Goal: Check status: Check status

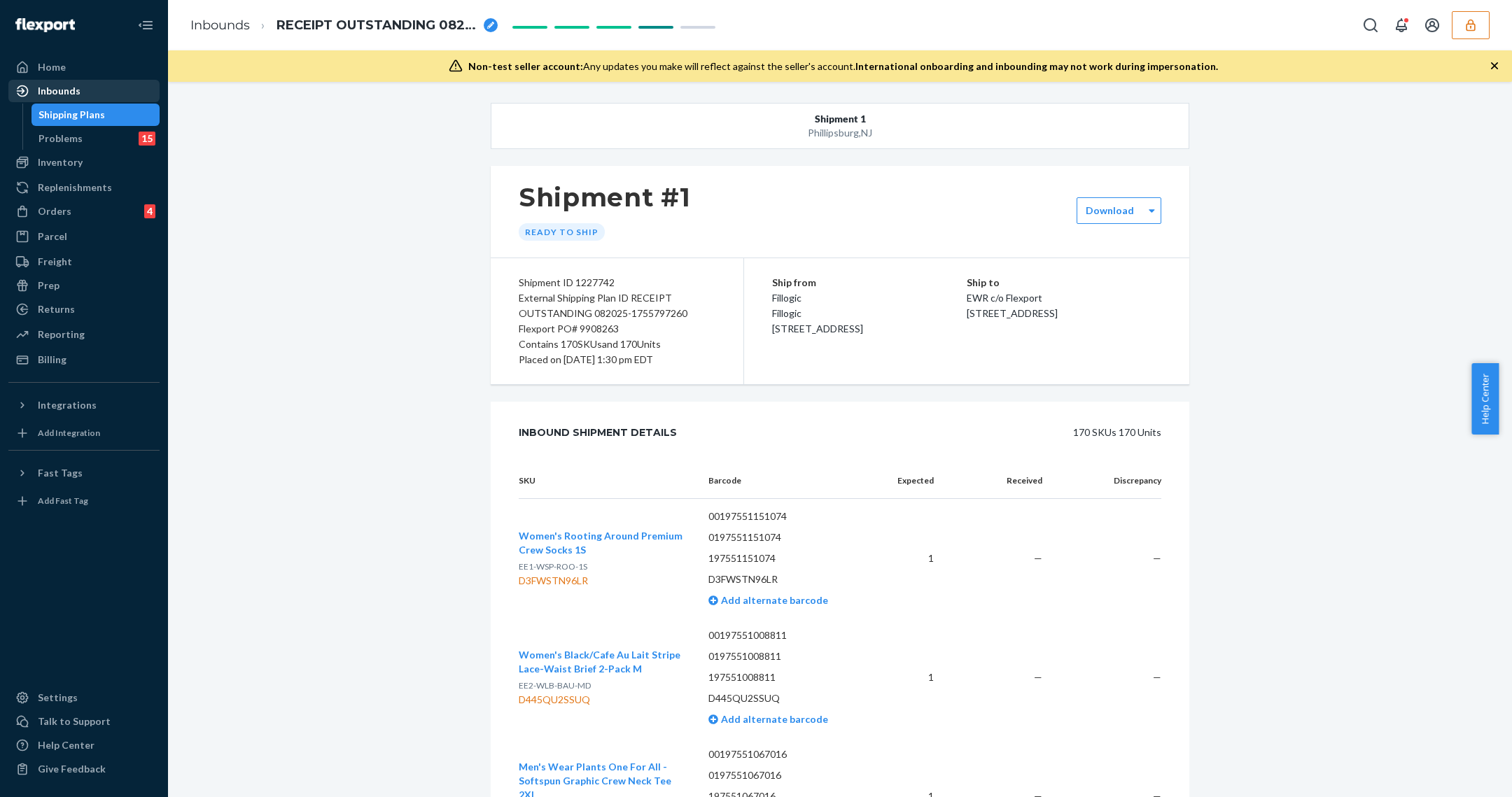
scroll to position [2778, 0]
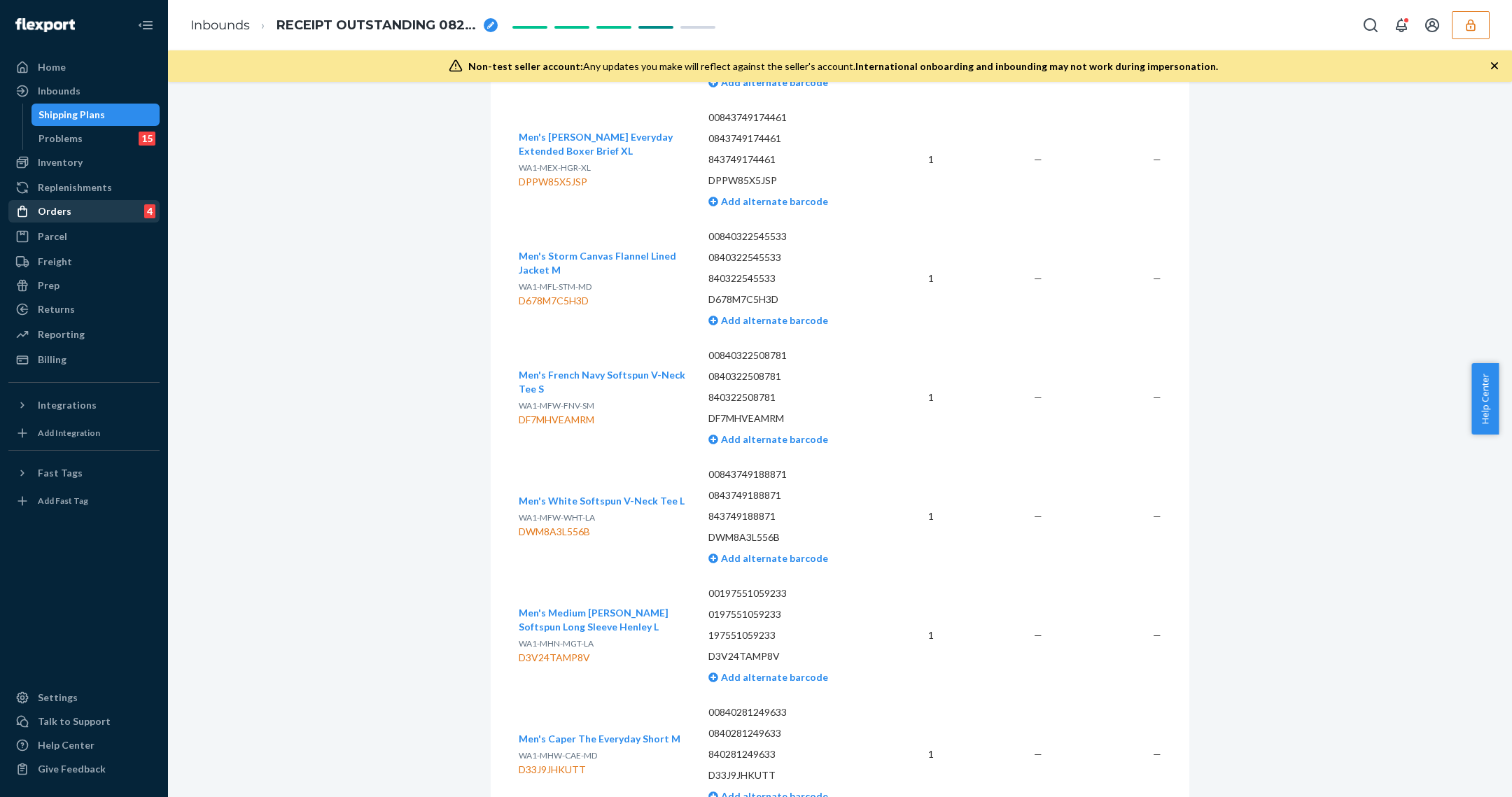
click at [53, 209] on div "Orders" at bounding box center [54, 211] width 33 height 14
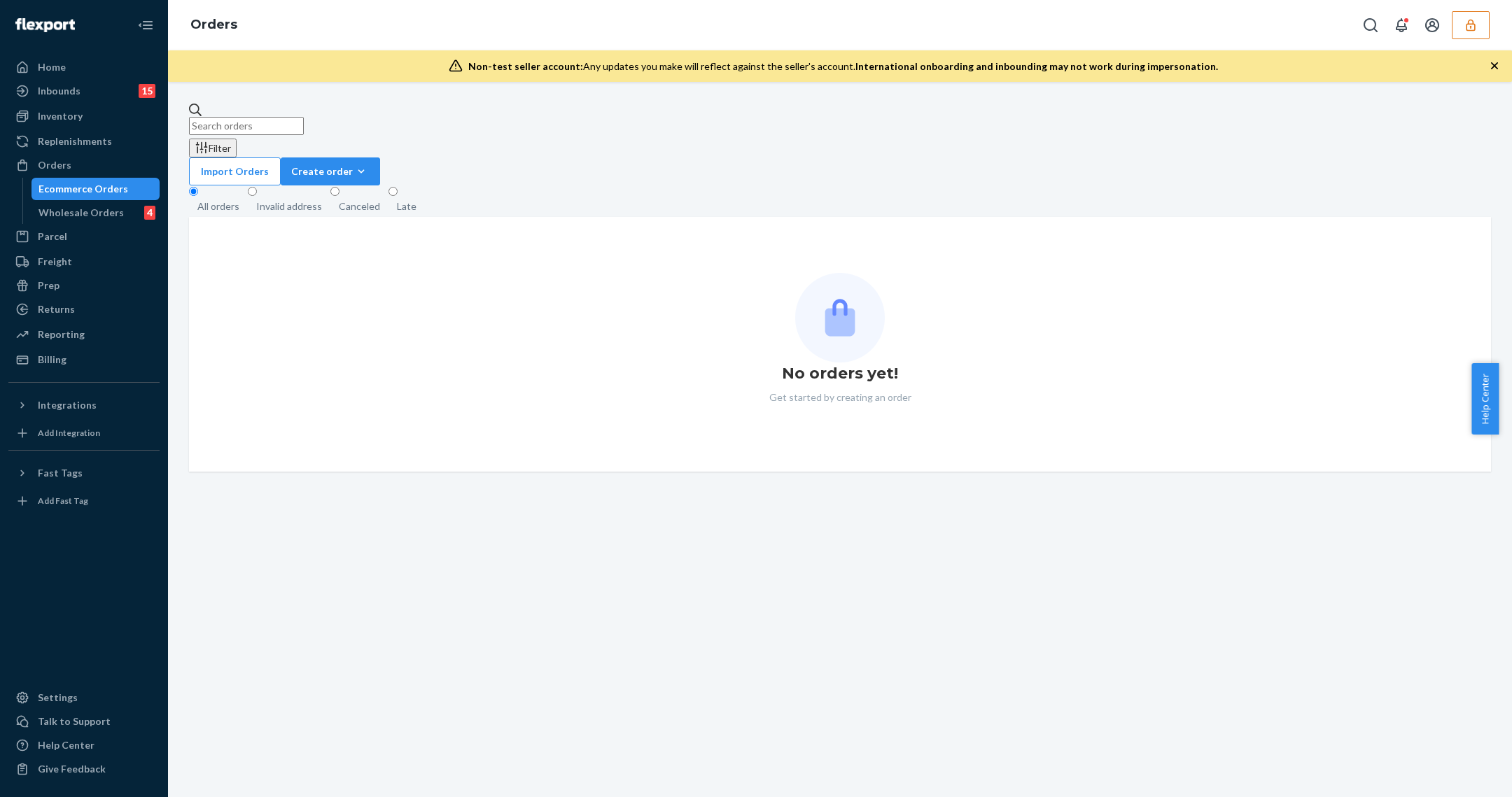
click at [304, 116] on input "text" at bounding box center [246, 125] width 115 height 18
paste input "PW120542340"
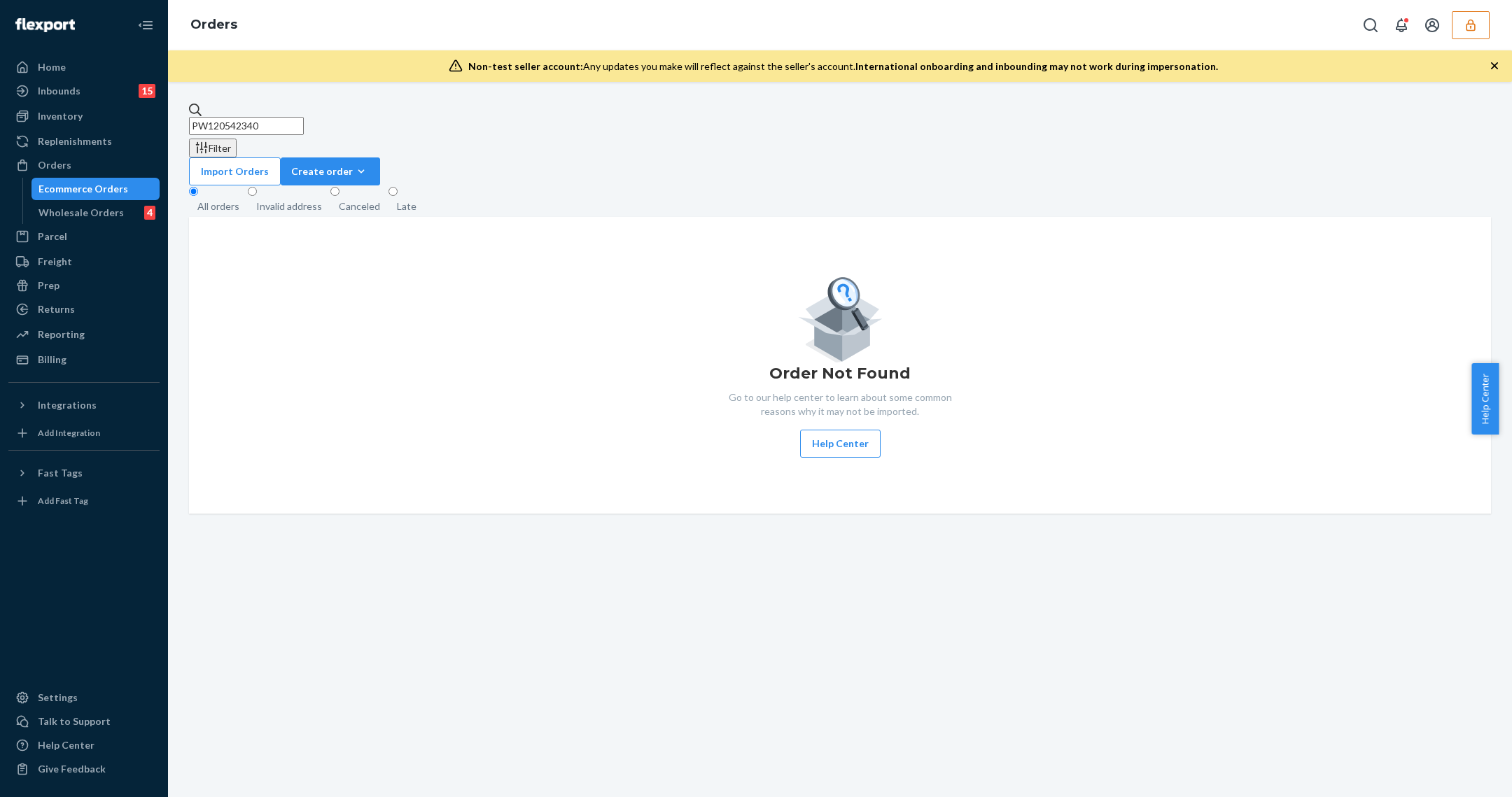
type input "PW120542340"
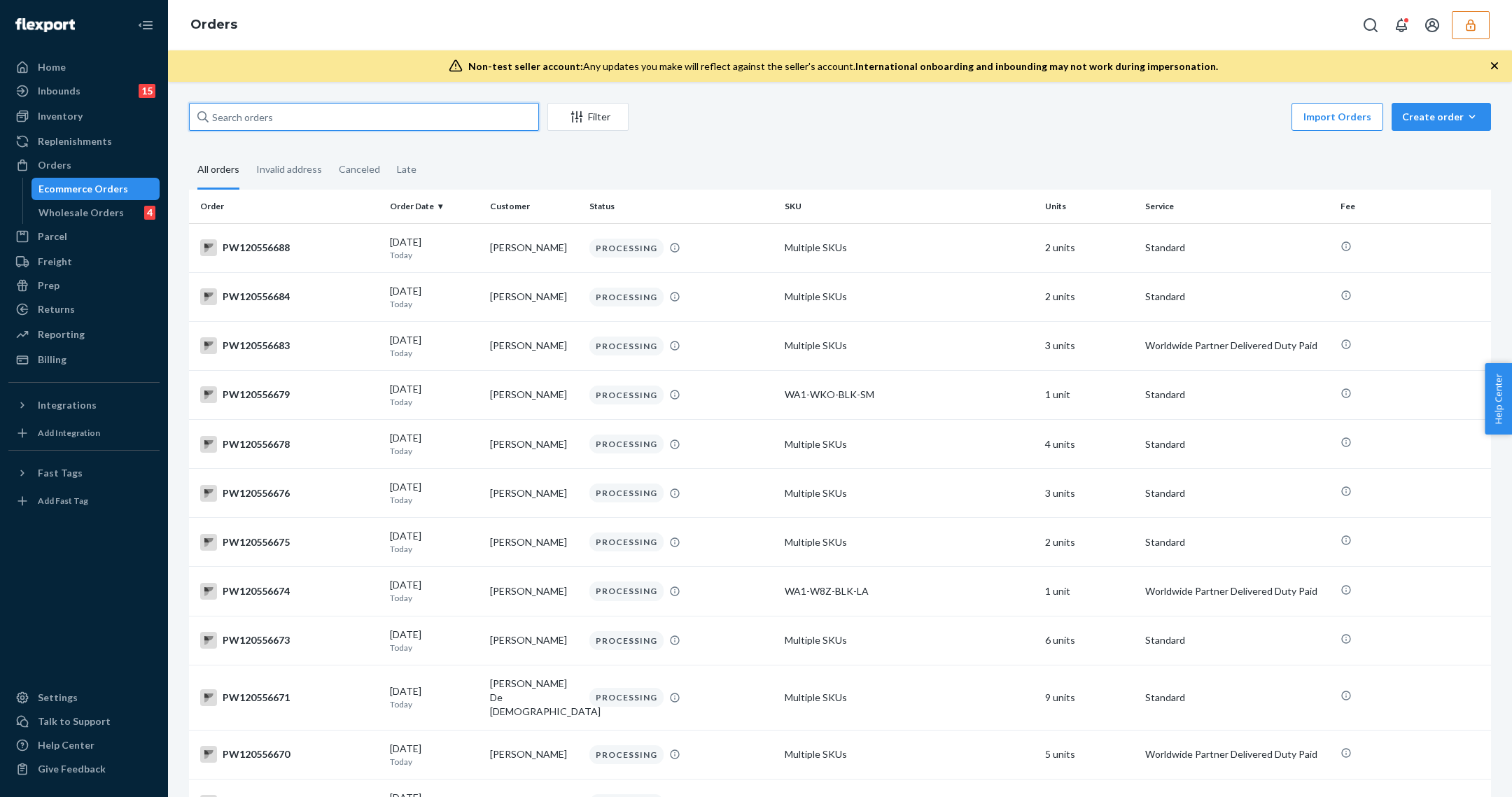
click at [292, 109] on input "text" at bounding box center [364, 116] width 350 height 28
paste input "PW120542340"
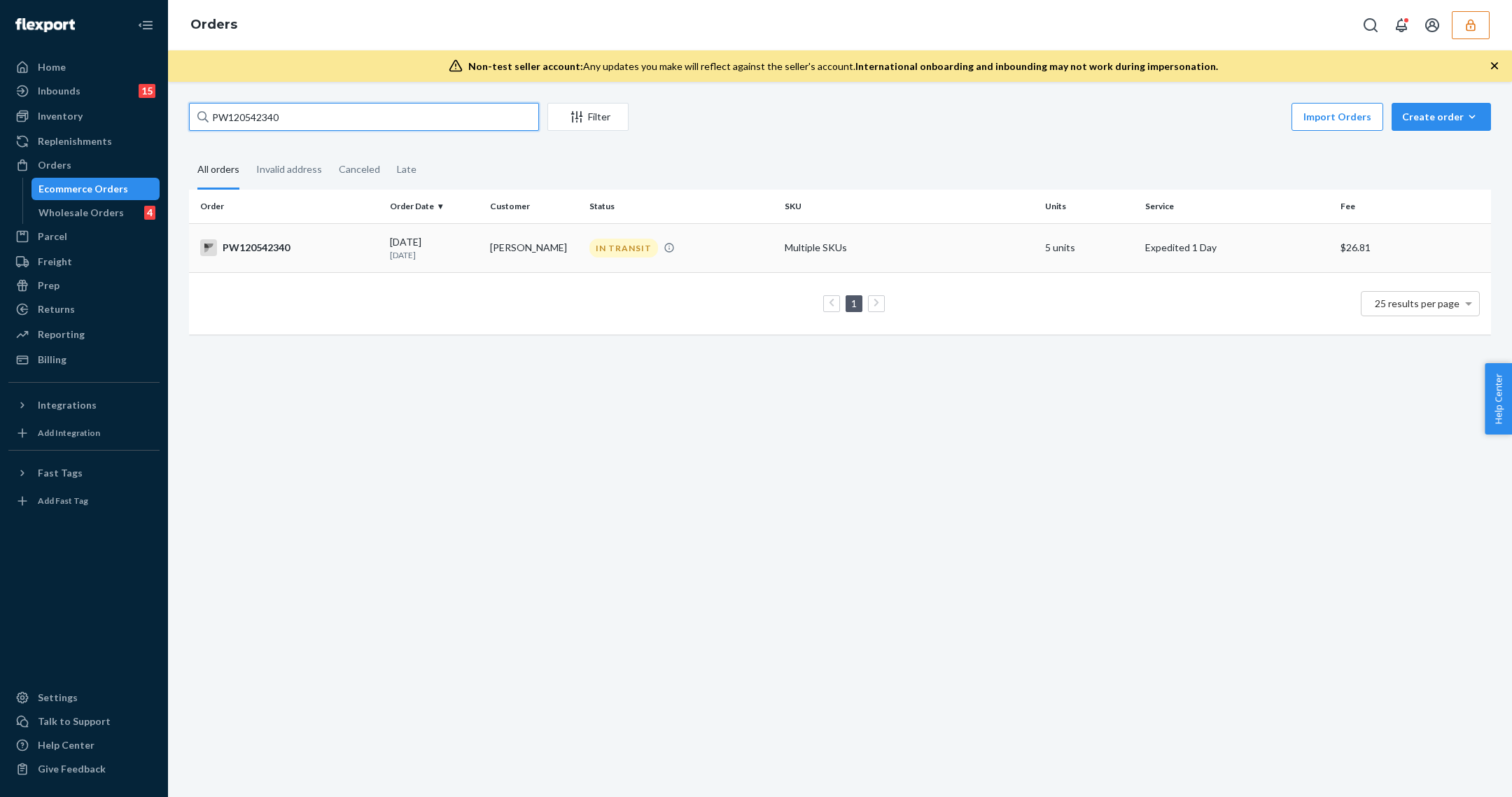
type input "PW120542340"
click at [371, 256] on td "PW120542340" at bounding box center [286, 248] width 195 height 49
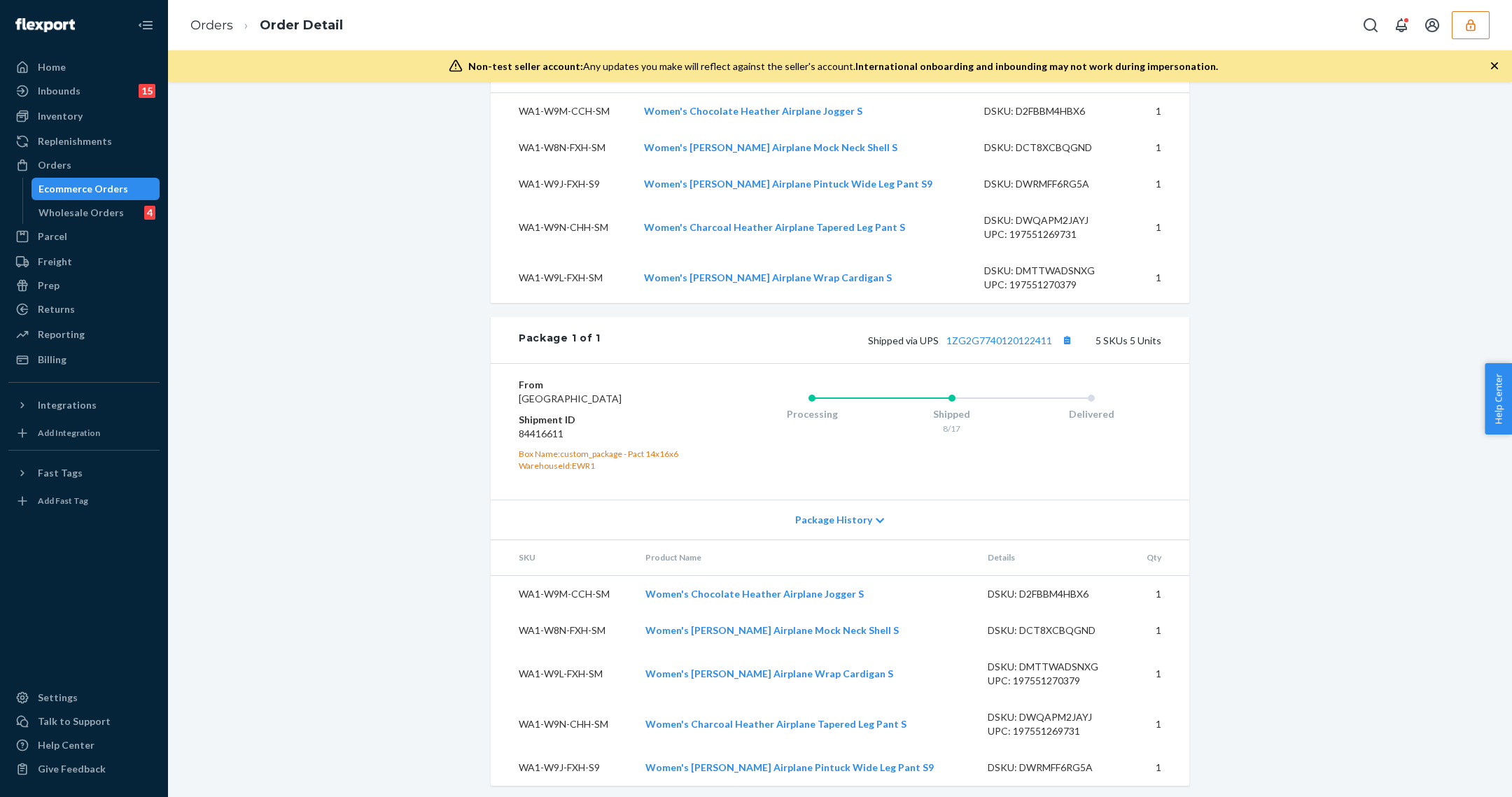
scroll to position [531, 0]
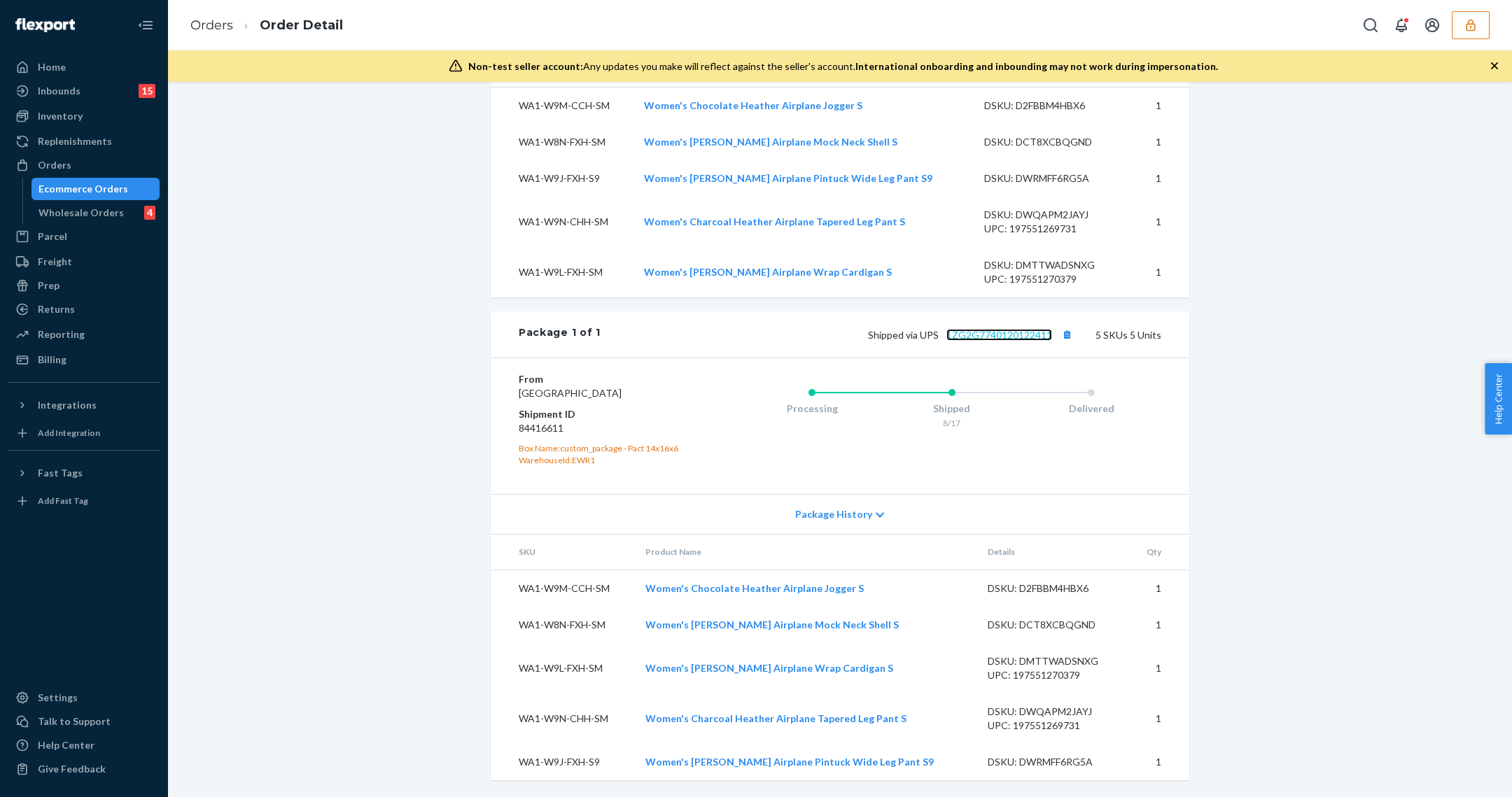
click at [1012, 329] on link "1ZG2G7740120122411" at bounding box center [999, 335] width 106 height 12
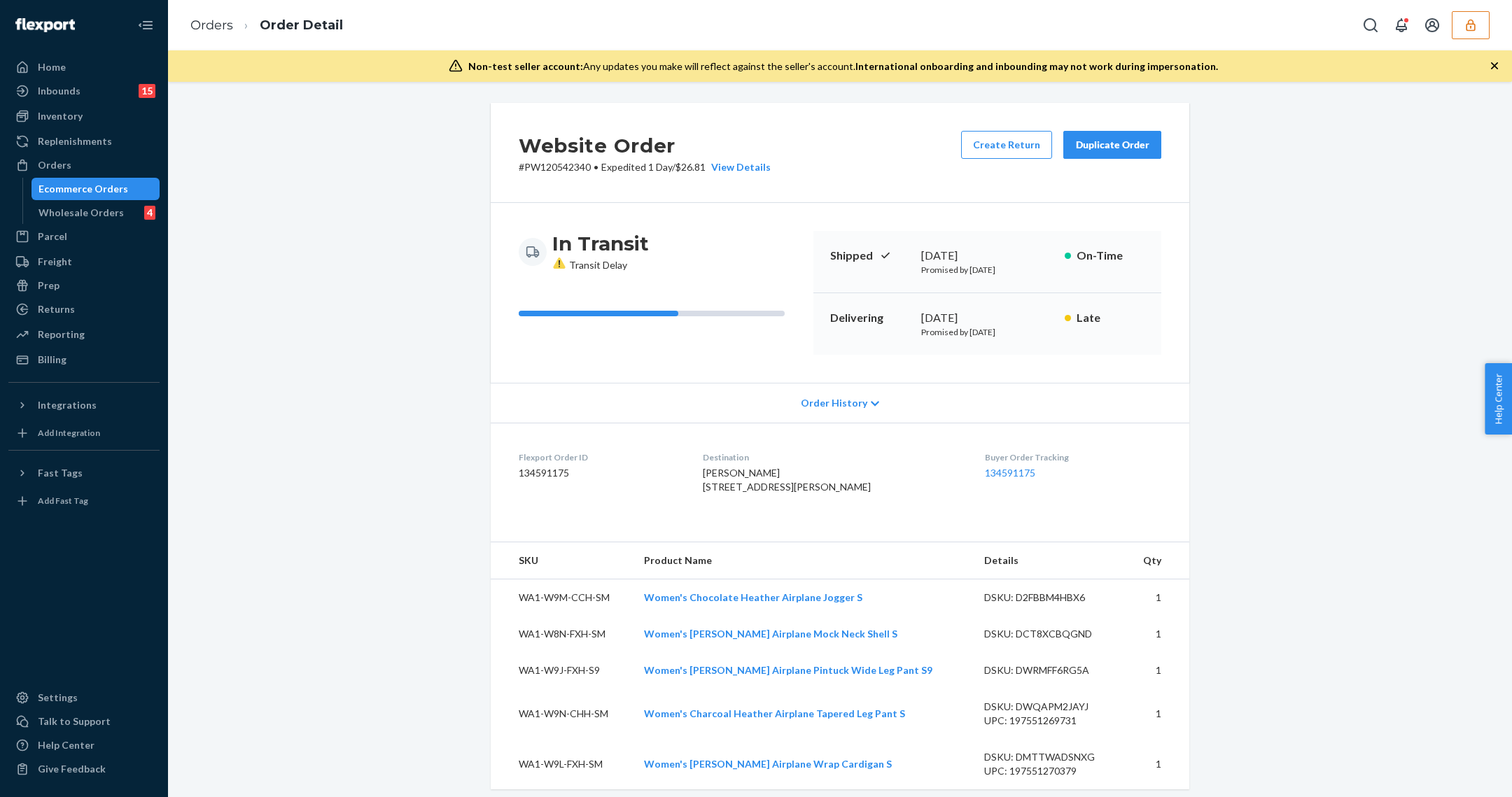
click at [862, 402] on span "Order History" at bounding box center [834, 403] width 67 height 14
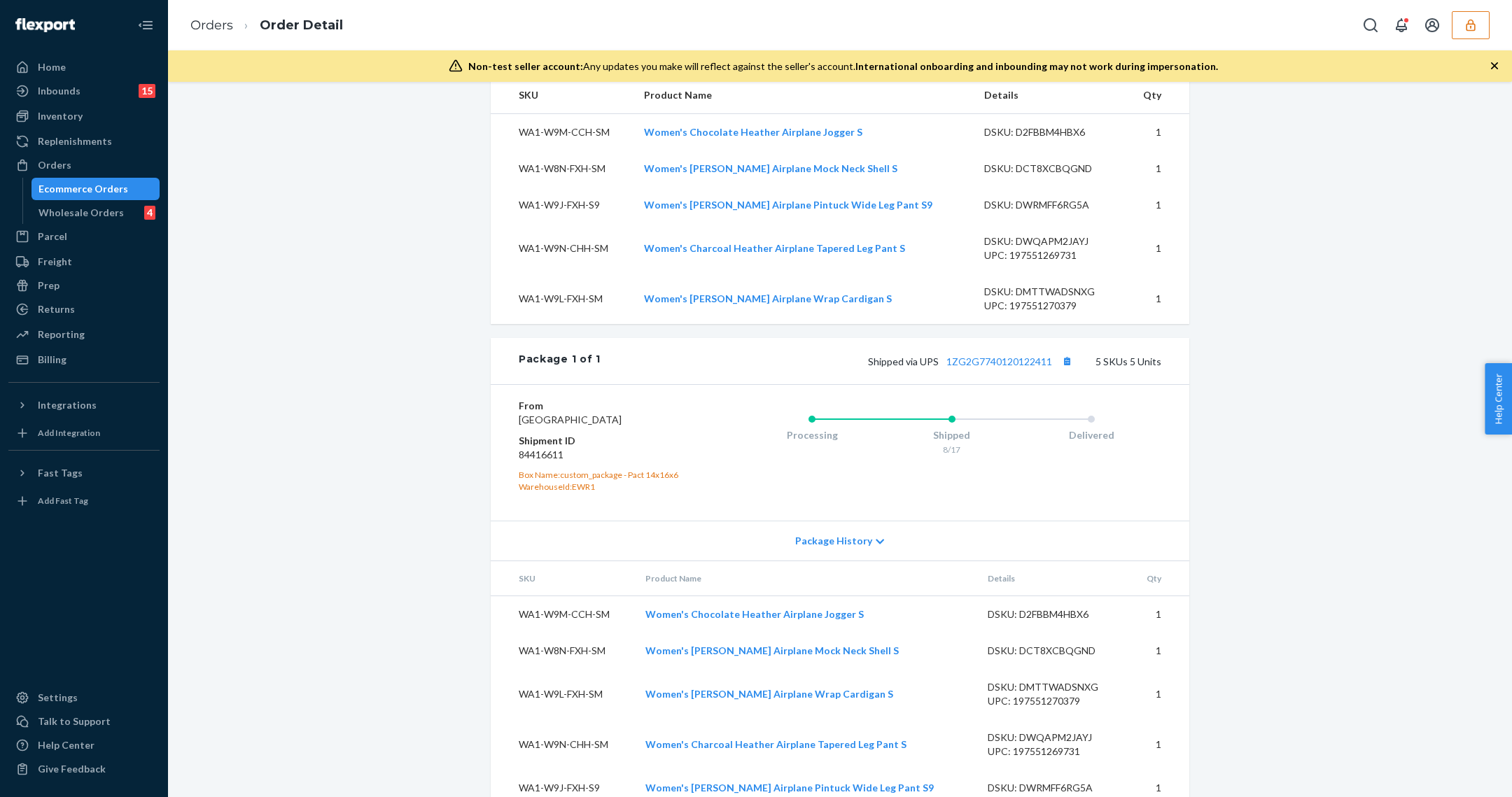
scroll to position [902, 0]
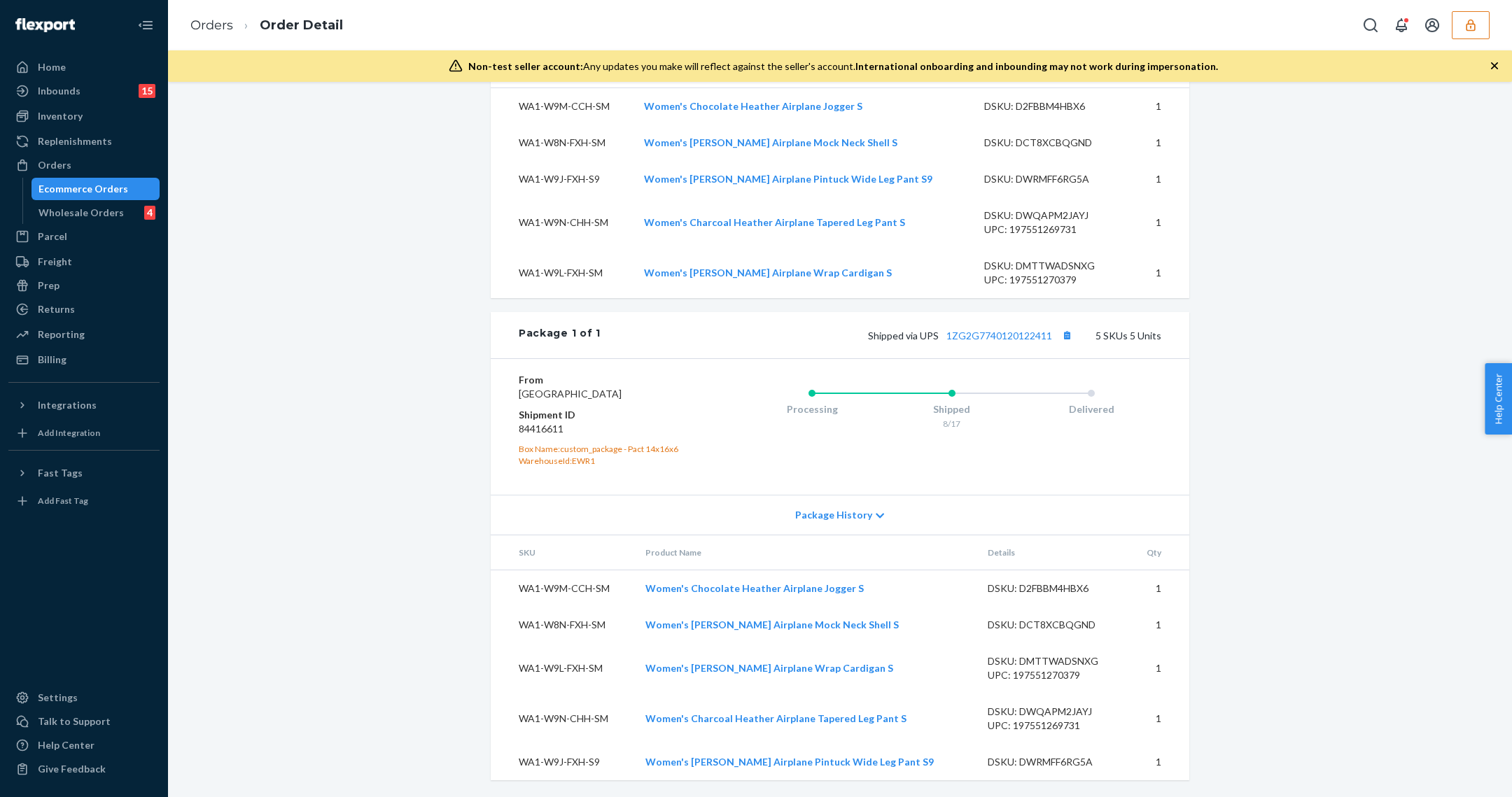
click at [561, 431] on dd "84416611" at bounding box center [602, 429] width 167 height 14
copy dd "84416611"
